Goal: Information Seeking & Learning: Learn about a topic

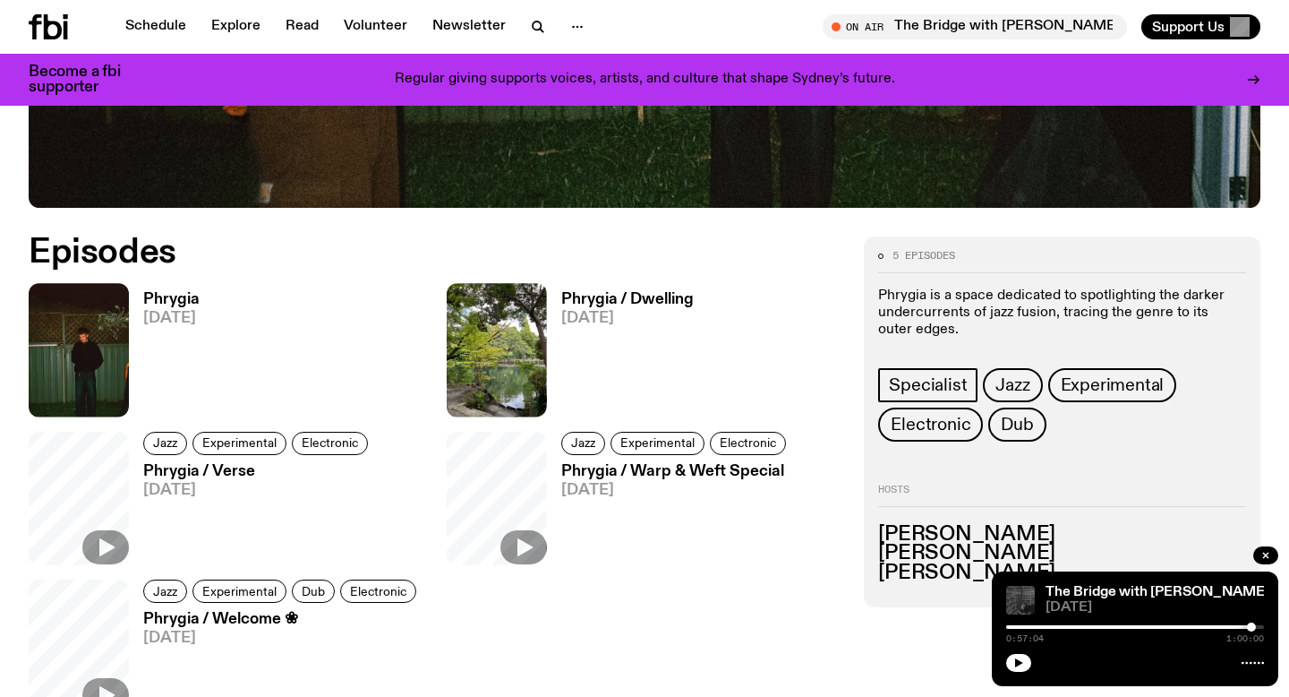
scroll to position [749, 0]
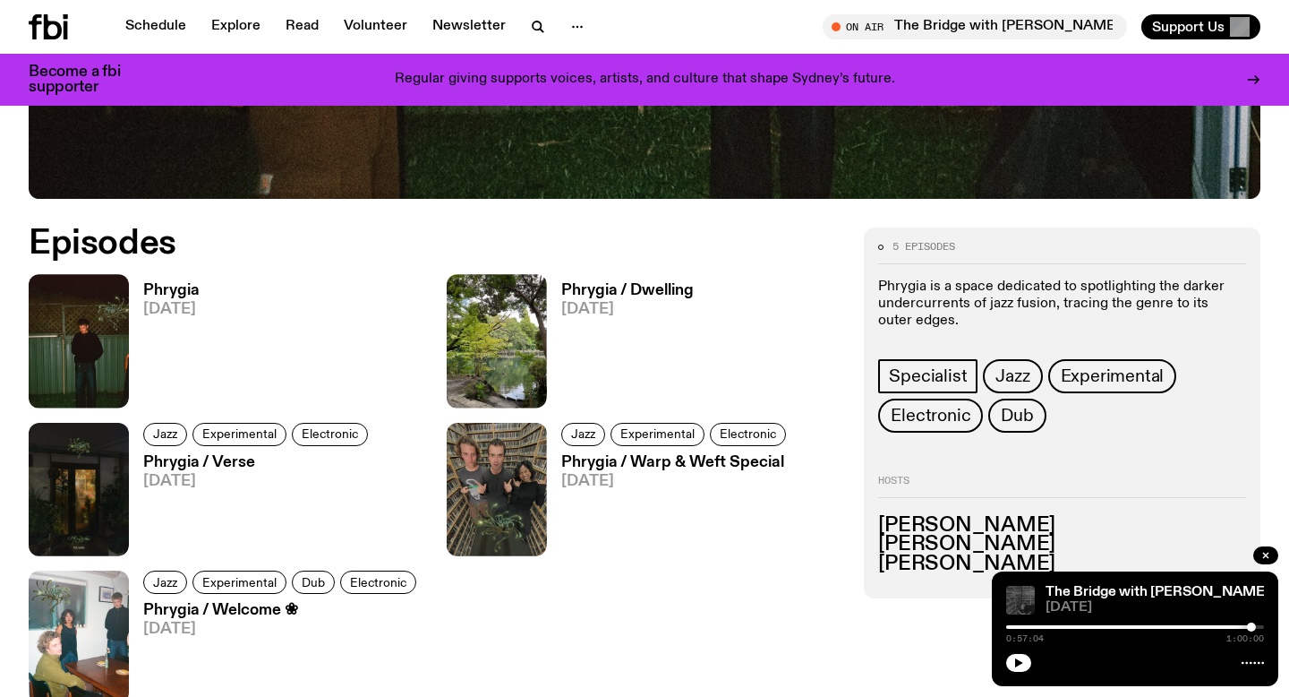
click at [174, 287] on h3 "Phrygia" at bounding box center [171, 290] width 56 height 15
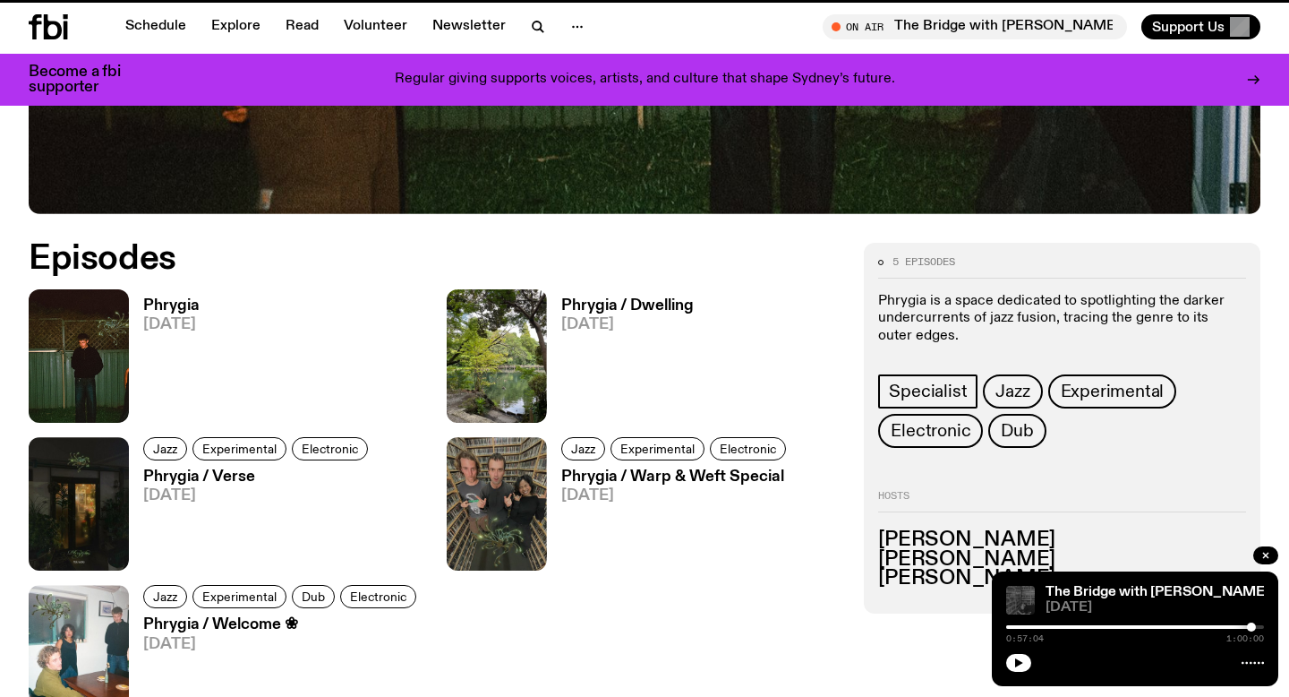
scroll to position [734, 0]
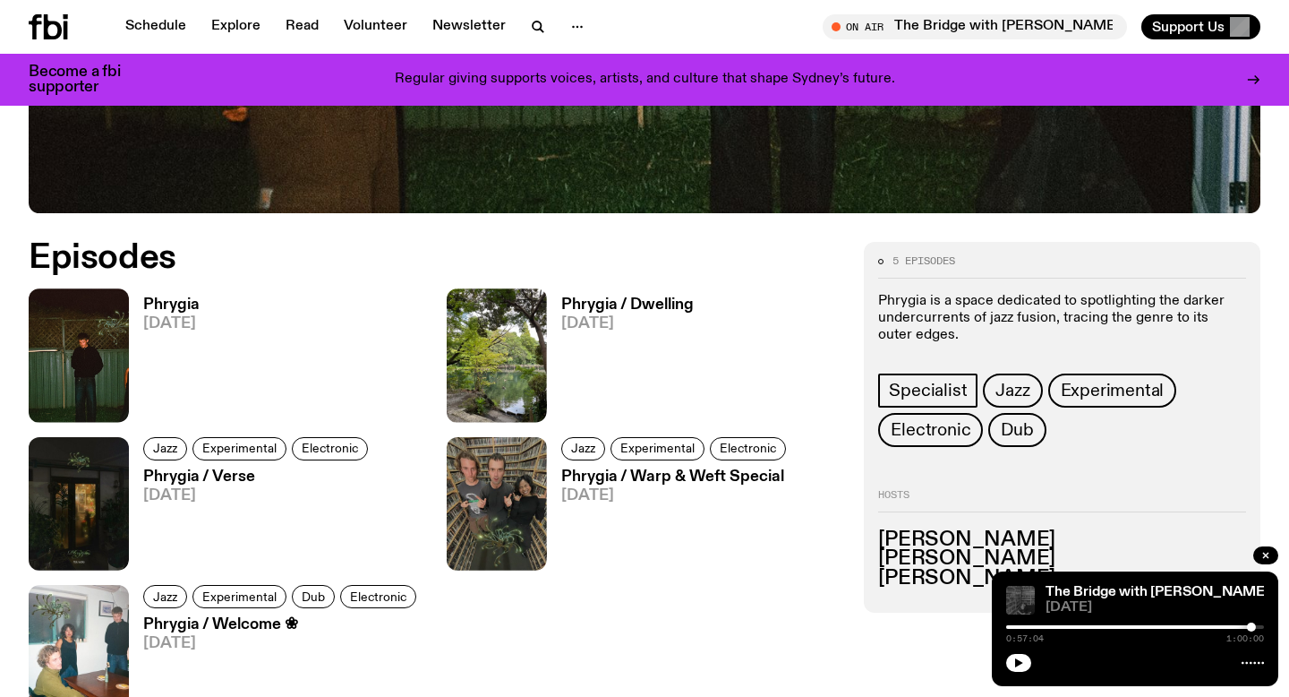
click at [960, 303] on p "Phrygia is a space dedicated to spotlighting the darker undercurrents of jazz f…" at bounding box center [1062, 319] width 368 height 52
click at [961, 303] on p "Phrygia is a space dedicated to spotlighting the darker undercurrents of jazz f…" at bounding box center [1062, 319] width 368 height 52
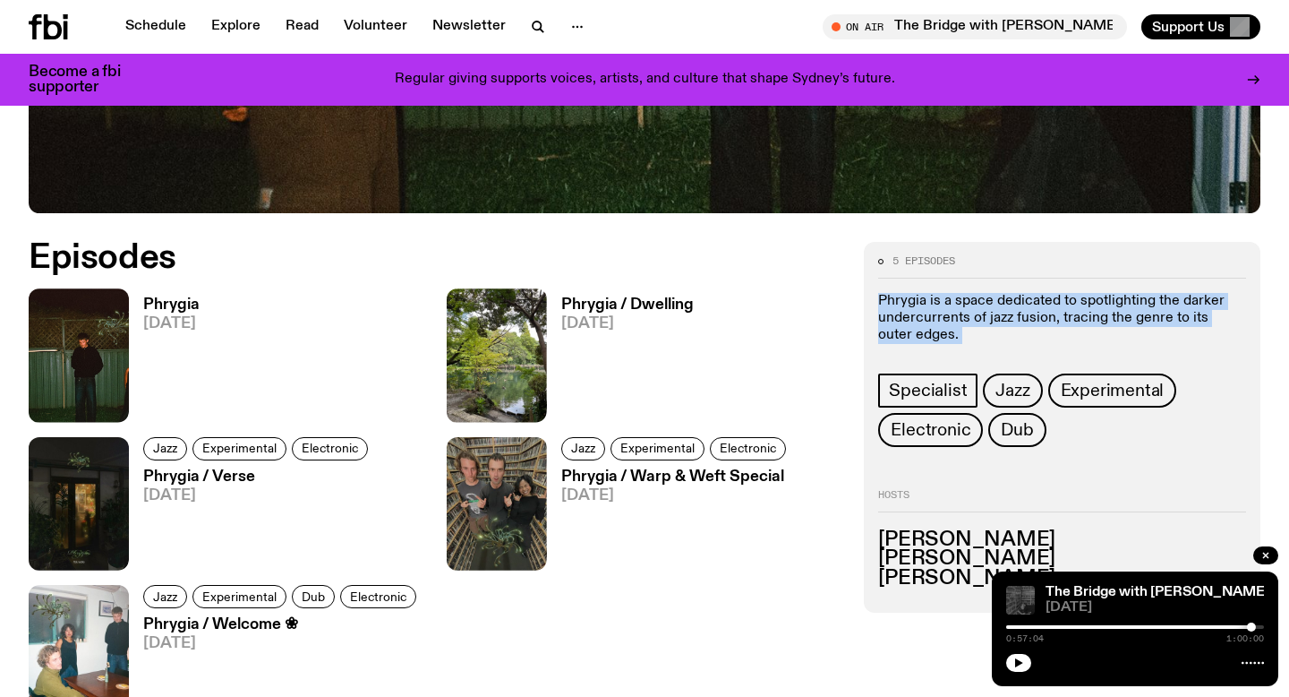
click at [961, 303] on p "Phrygia is a space dedicated to spotlighting the darker undercurrents of jazz f…" at bounding box center [1062, 319] width 368 height 52
copy div "Phrygia is a space dedicated to spotlighting the darker undercurrents of jazz f…"
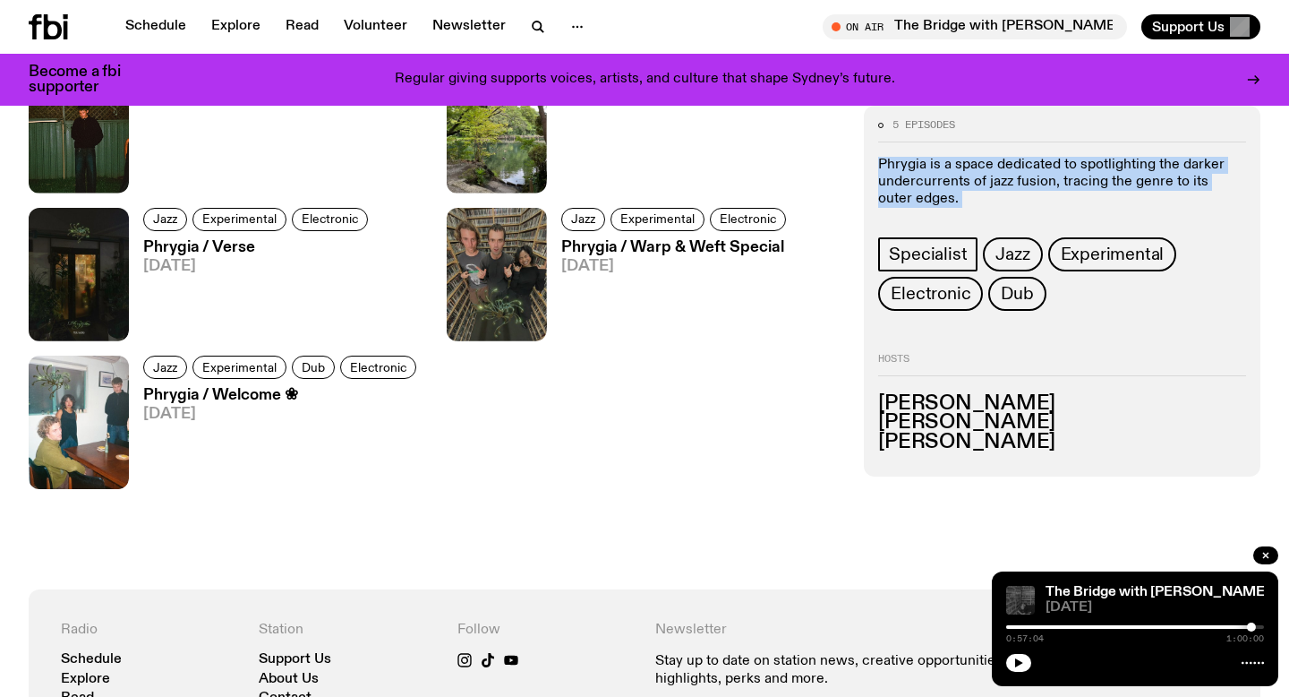
click at [252, 395] on h3 "Phrygia / Welcome ❀" at bounding box center [282, 395] width 278 height 15
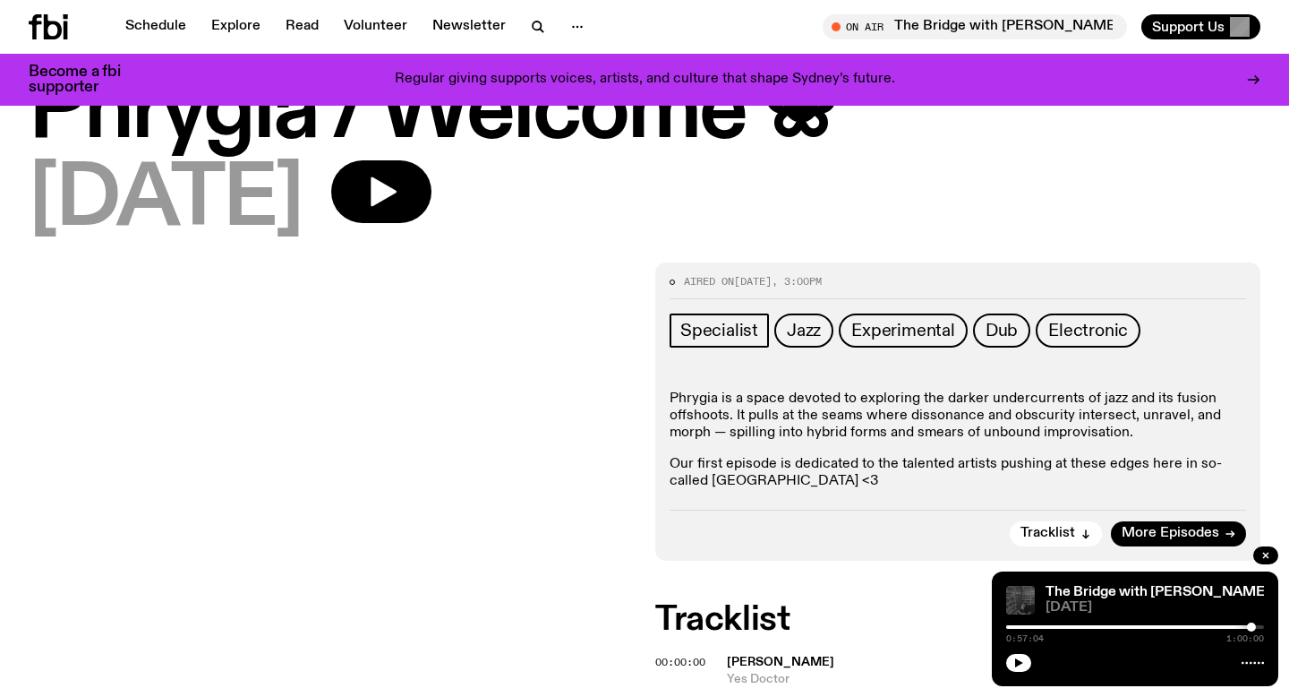
scroll to position [89, 0]
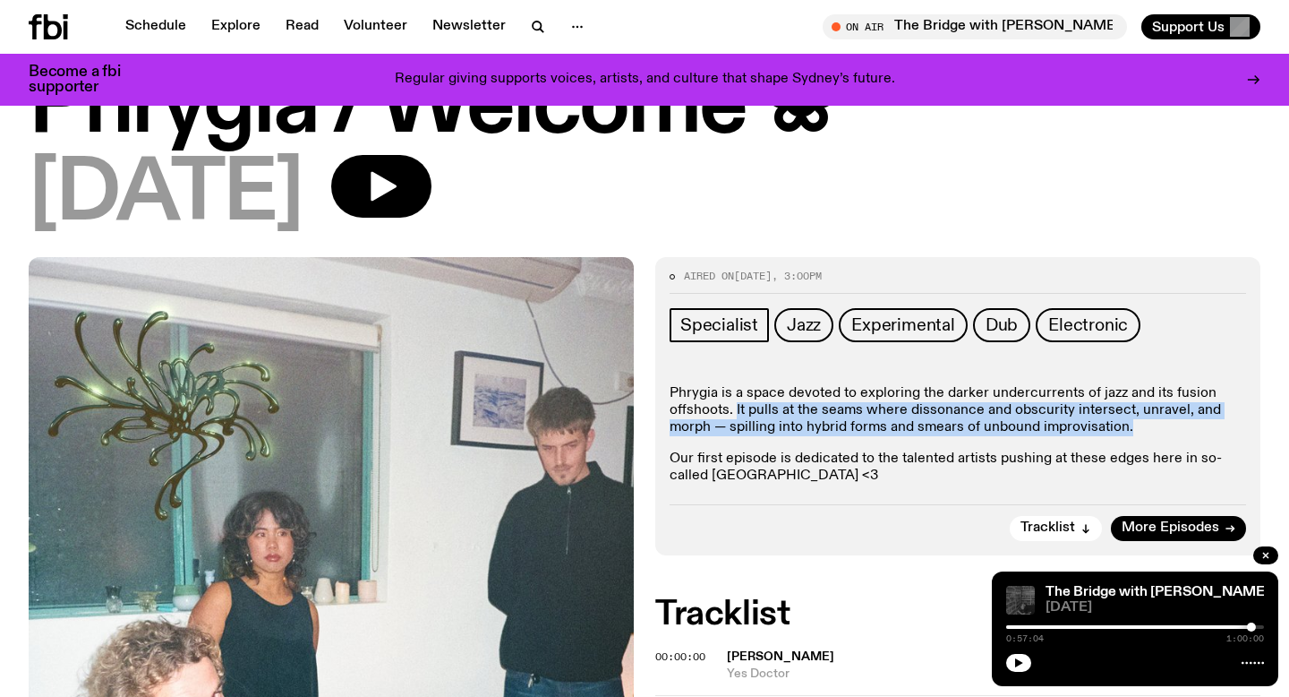
drag, startPoint x: 1130, startPoint y: 423, endPoint x: 734, endPoint y: 410, distance: 395.9
click at [735, 411] on p "Phrygia is a space devoted to exploring the darker undercurrents of jazz and it…" at bounding box center [958, 411] width 577 height 52
copy p "It pulls at the seams where dissonance and obscurity intersect, unravel, and mo…"
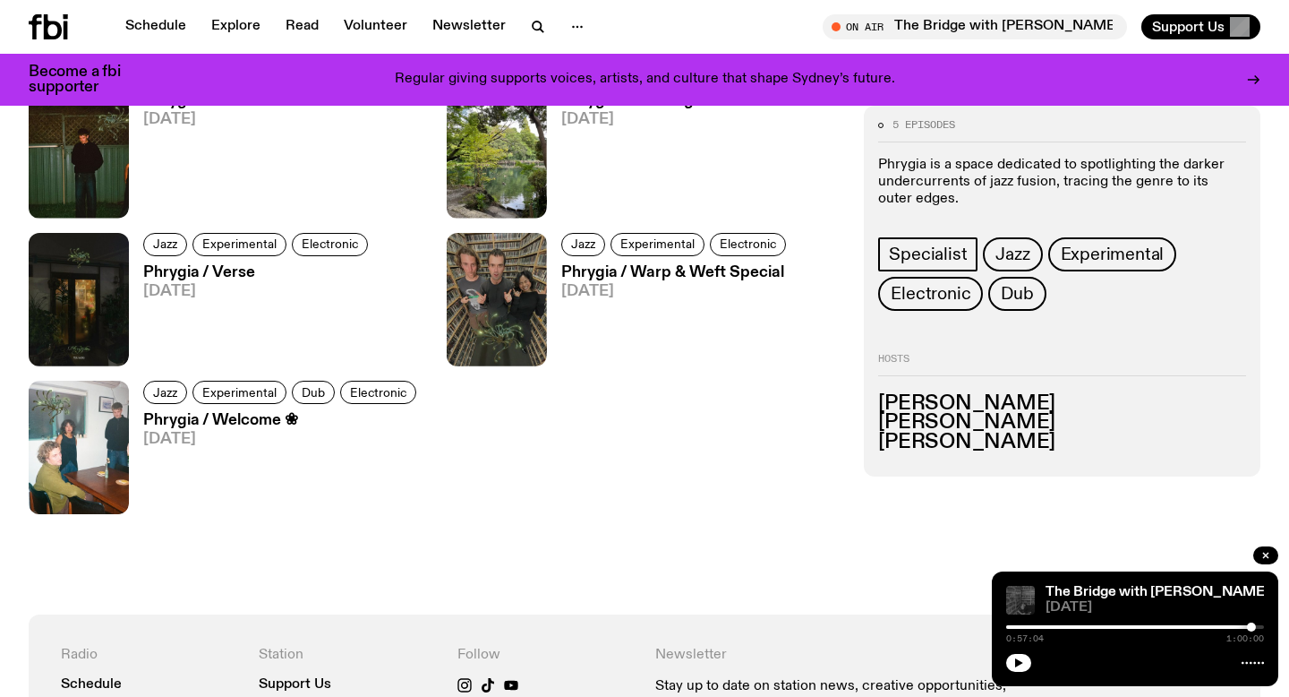
scroll to position [911, 0]
